Goal: Check status: Check status

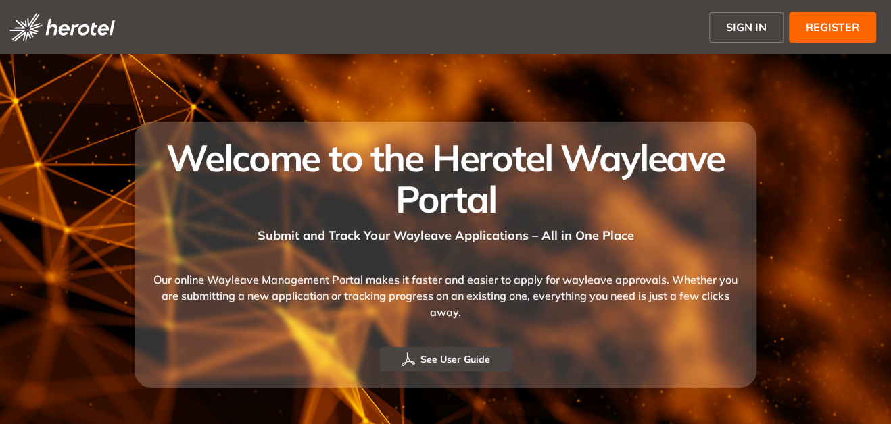
click at [748, 25] on span "SIGN IN" at bounding box center [746, 27] width 41 height 16
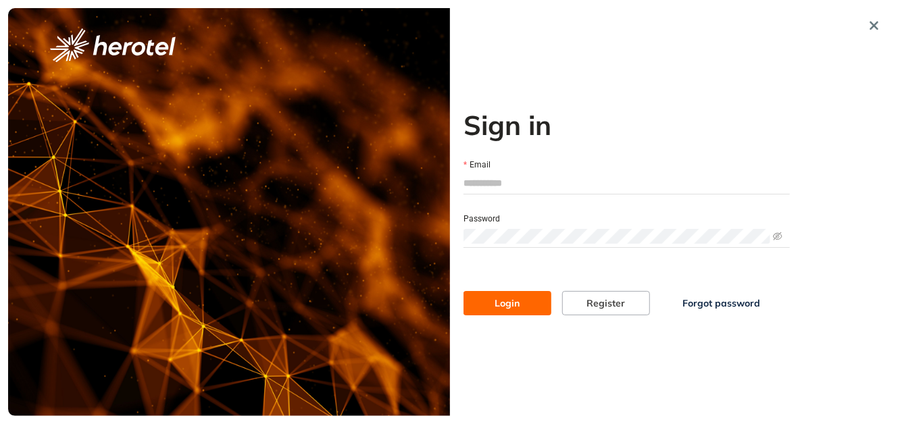
type input "**********"
click at [517, 307] on span "Login" at bounding box center [507, 303] width 25 height 15
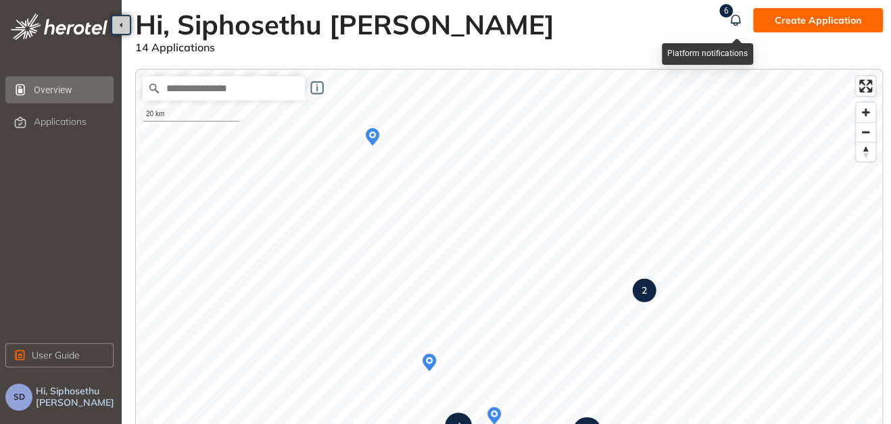
click at [723, 14] on sup "6" at bounding box center [726, 11] width 14 height 14
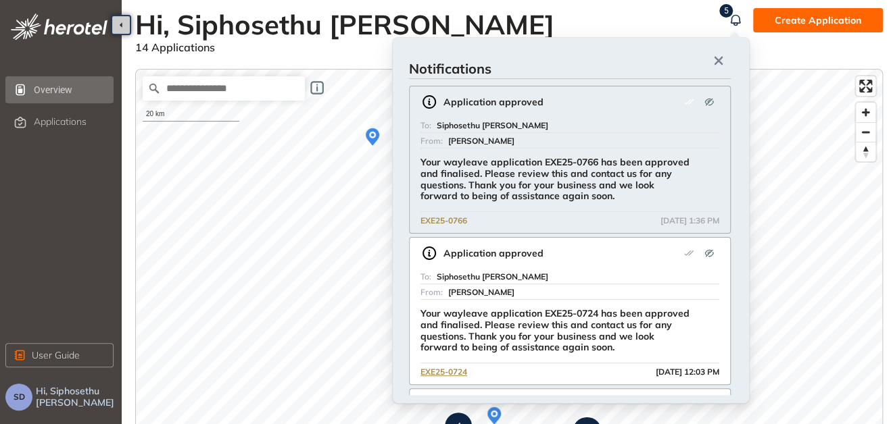
click at [456, 220] on span "EXE25-0766" at bounding box center [443, 221] width 47 height 13
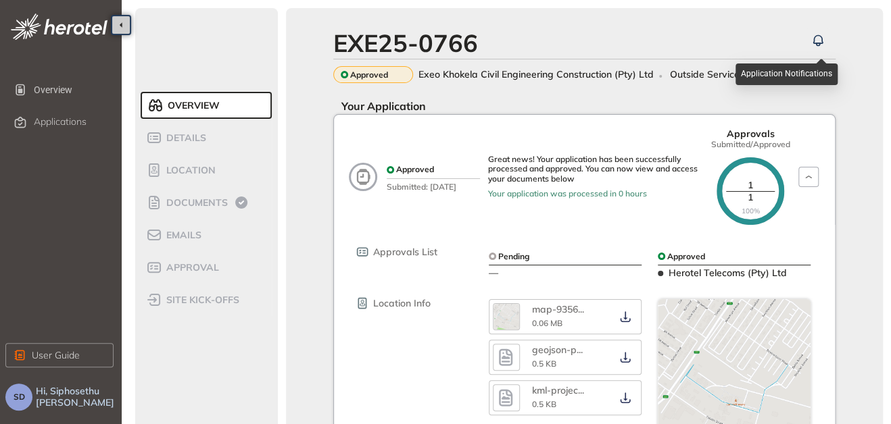
click at [819, 40] on icon "button" at bounding box center [818, 40] width 14 height 16
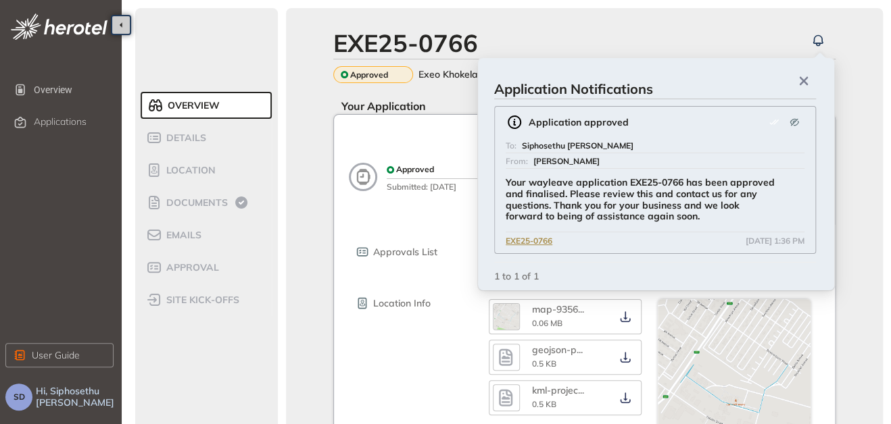
click at [115, 21] on button "button" at bounding box center [121, 25] width 20 height 20
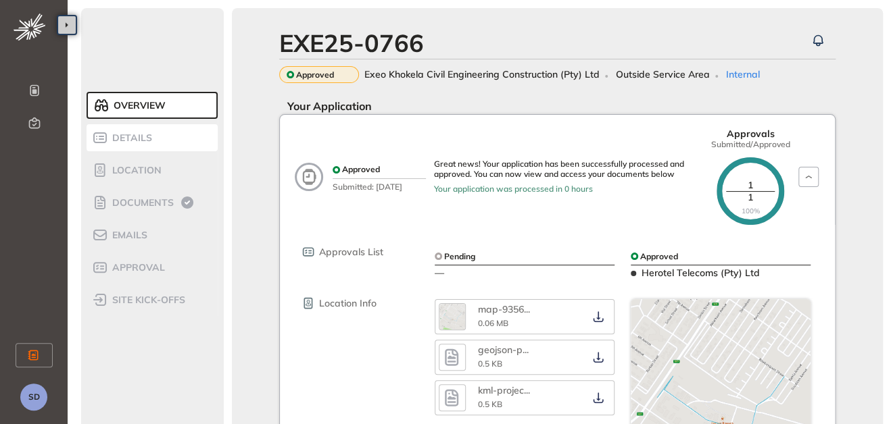
click at [134, 142] on span "Details" at bounding box center [130, 137] width 44 height 11
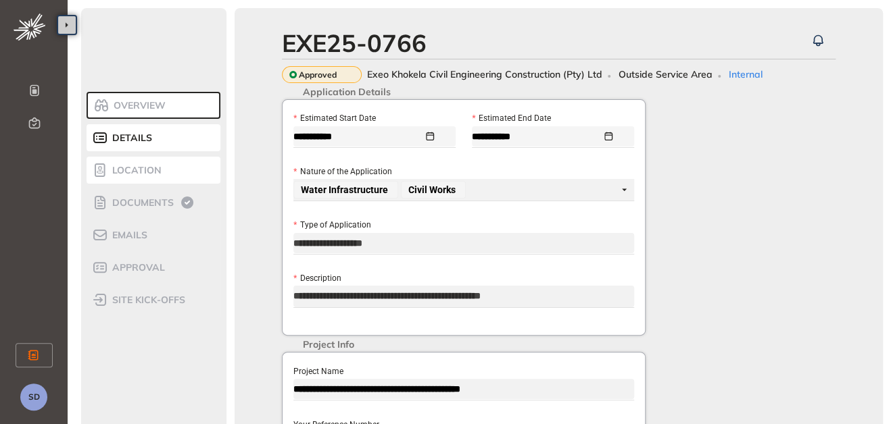
click at [115, 165] on span "Location" at bounding box center [134, 170] width 53 height 11
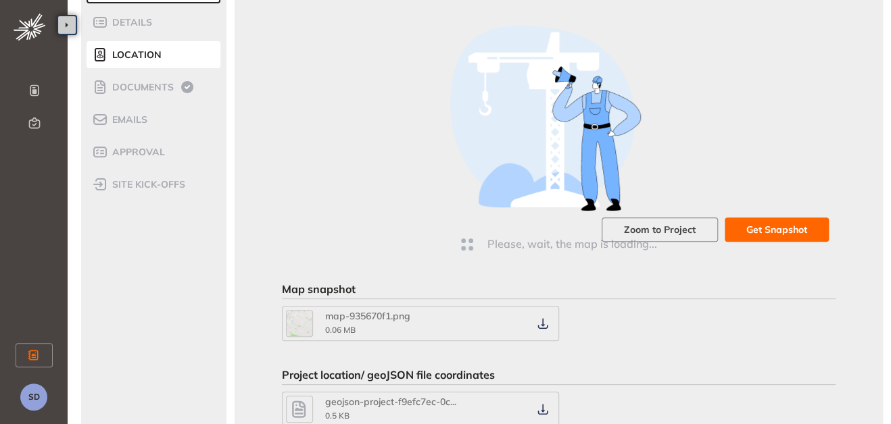
scroll to position [110, 0]
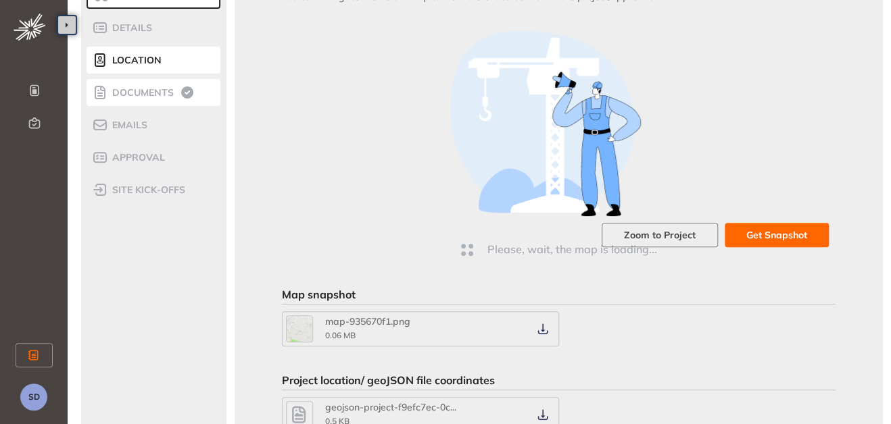
click at [171, 93] on span "Documents" at bounding box center [141, 92] width 66 height 11
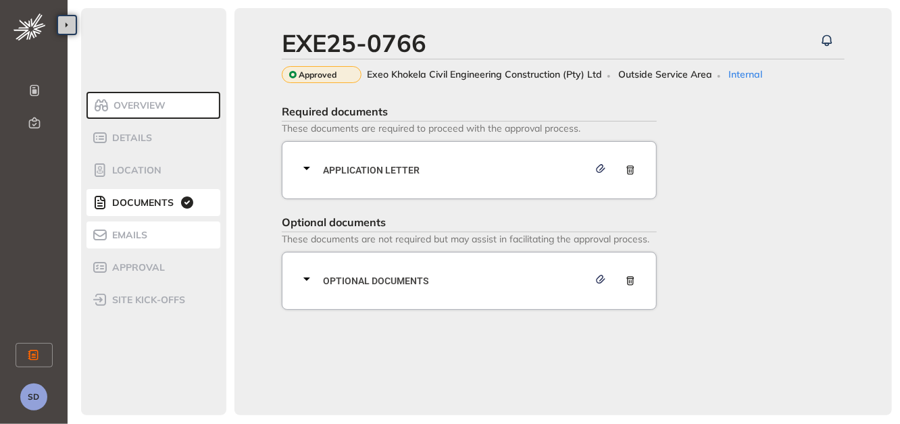
click at [164, 241] on div "Emails" at bounding box center [149, 235] width 115 height 16
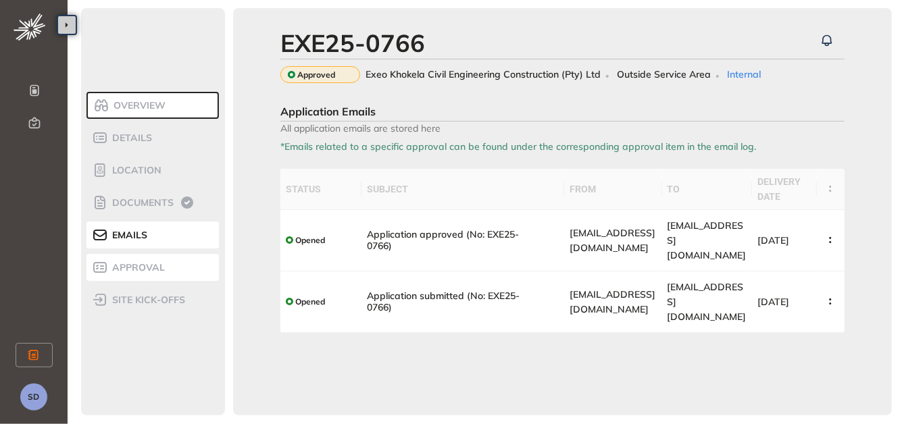
click at [176, 269] on div "Approval" at bounding box center [149, 268] width 115 height 16
